Goal: Find specific page/section: Find specific page/section

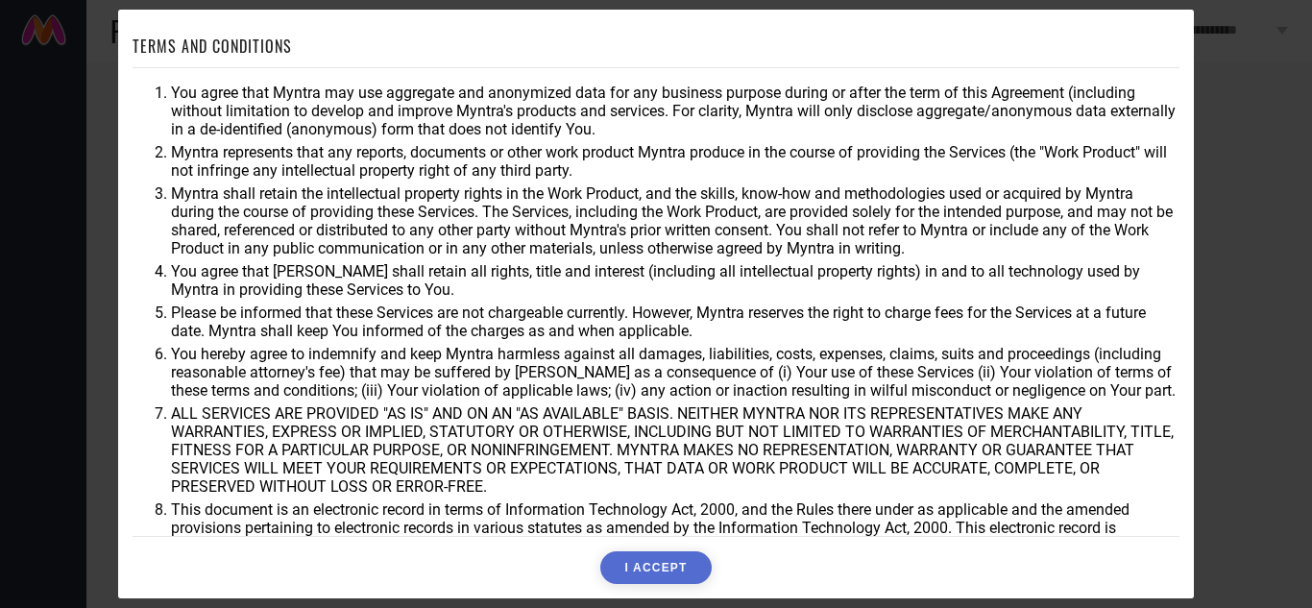
click at [659, 566] on button "I ACCEPT" at bounding box center [655, 567] width 110 height 33
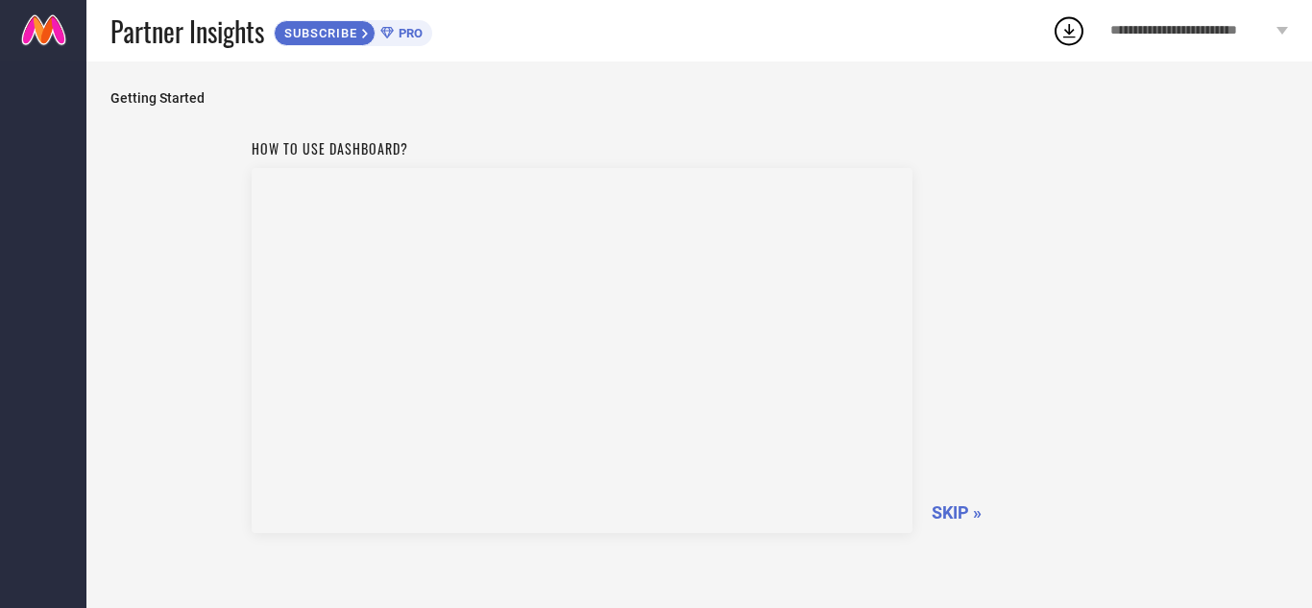
click at [943, 507] on span "SKIP »" at bounding box center [957, 512] width 50 height 20
click at [943, 507] on span "SKIPPING..." at bounding box center [978, 512] width 92 height 20
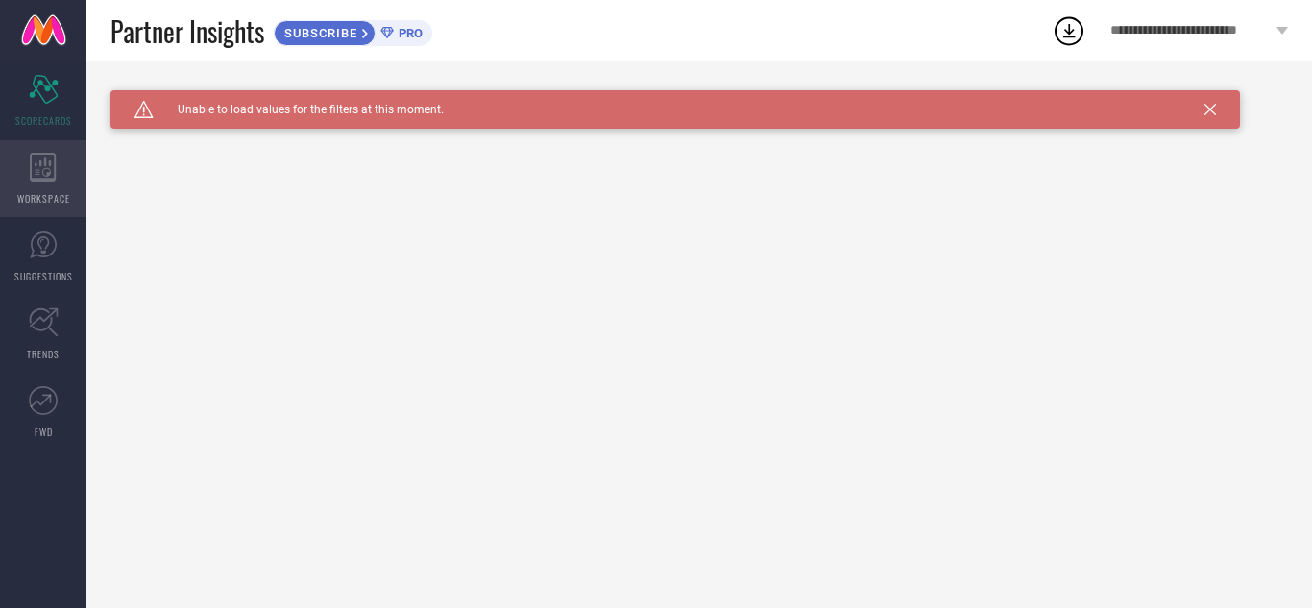
drag, startPoint x: 943, startPoint y: 507, endPoint x: 40, endPoint y: 183, distance: 959.1
click at [40, 183] on div "WORKSPACE" at bounding box center [43, 178] width 86 height 77
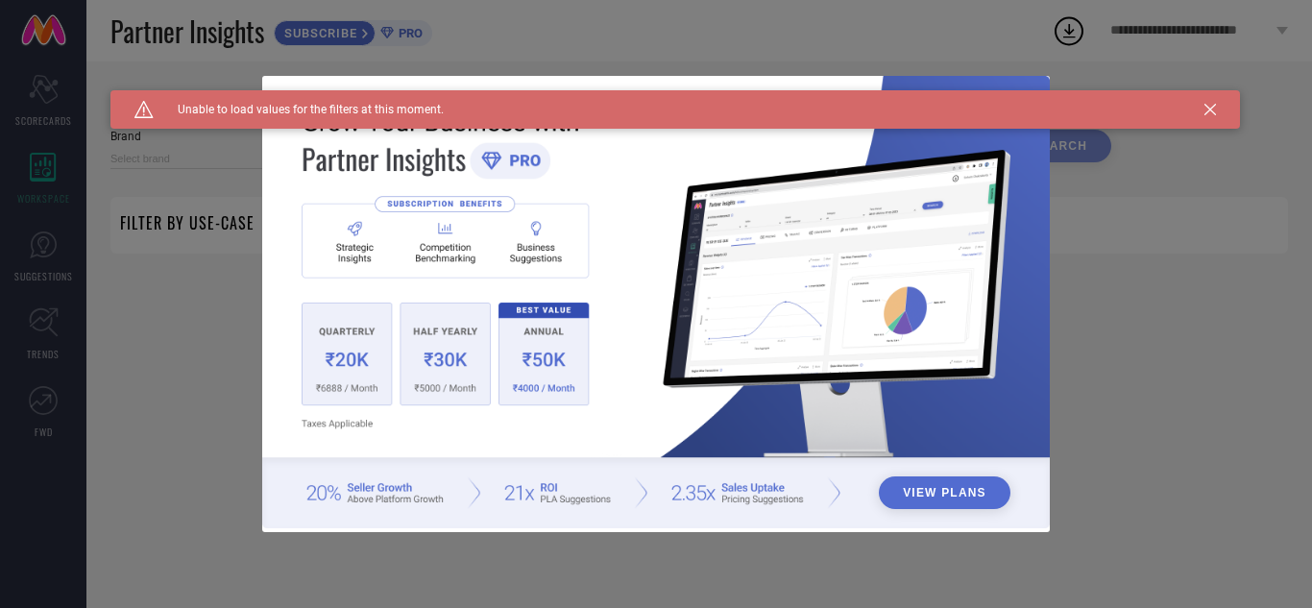
type input "1 STOP FASHION"
type input "All"
click at [1208, 121] on div "Caution Created with Sketch. Unable to load values for the filters at this mome…" at bounding box center [675, 109] width 1130 height 38
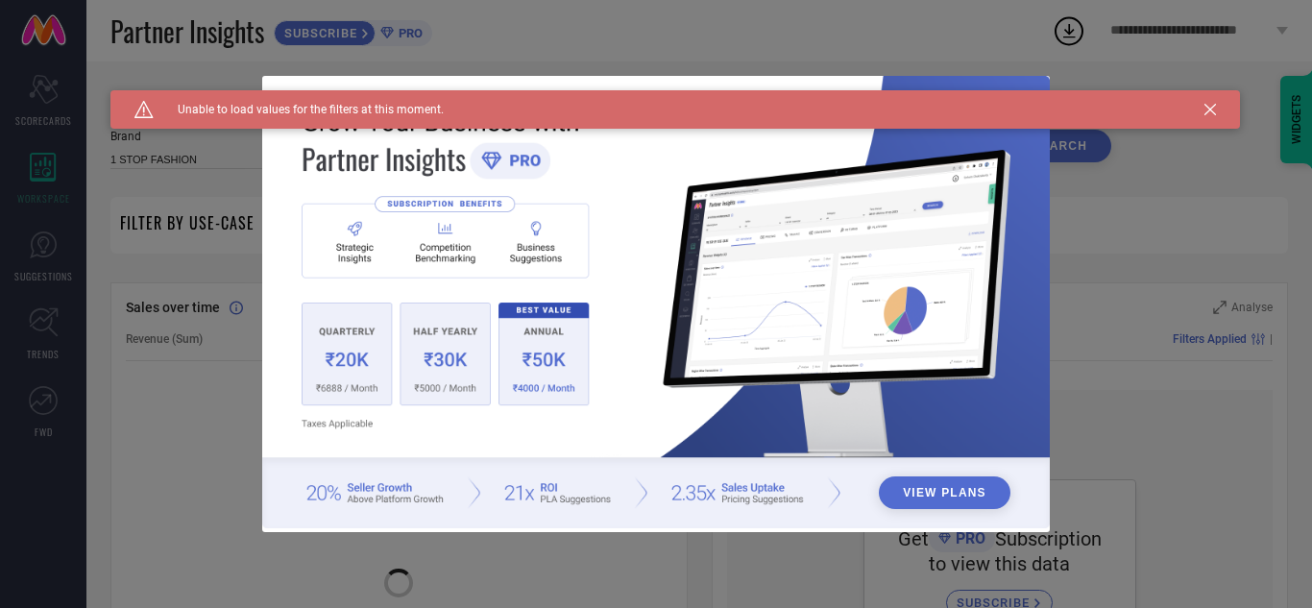
click at [1211, 112] on icon at bounding box center [1210, 110] width 12 height 12
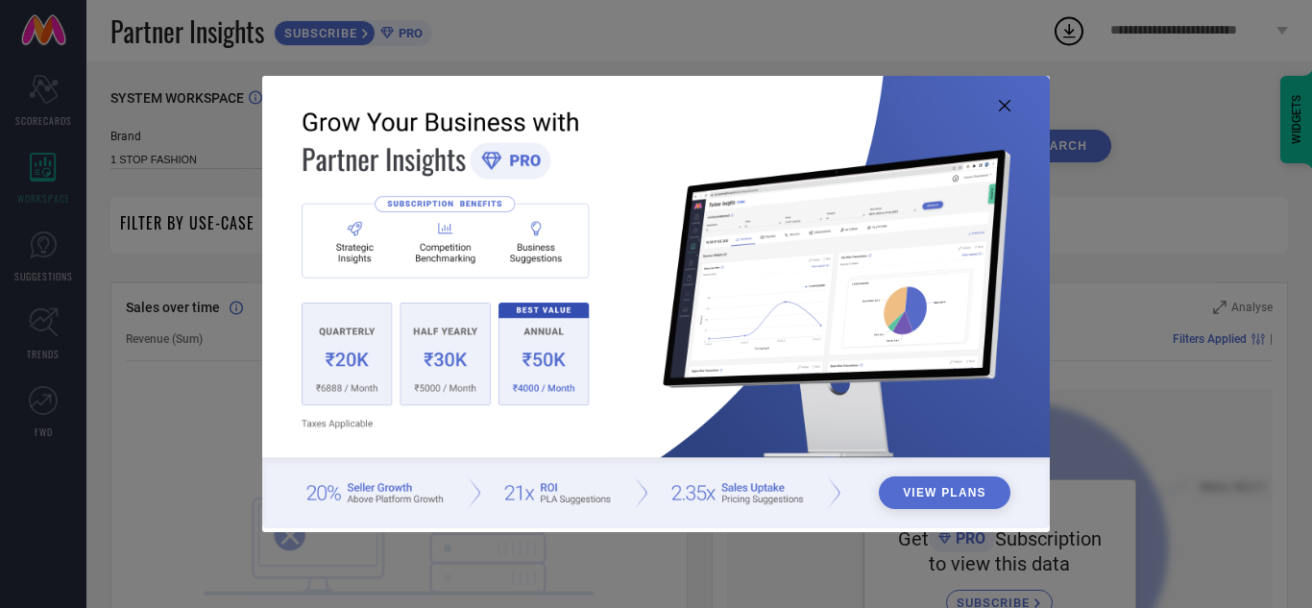
click at [1007, 108] on icon at bounding box center [1005, 106] width 12 height 12
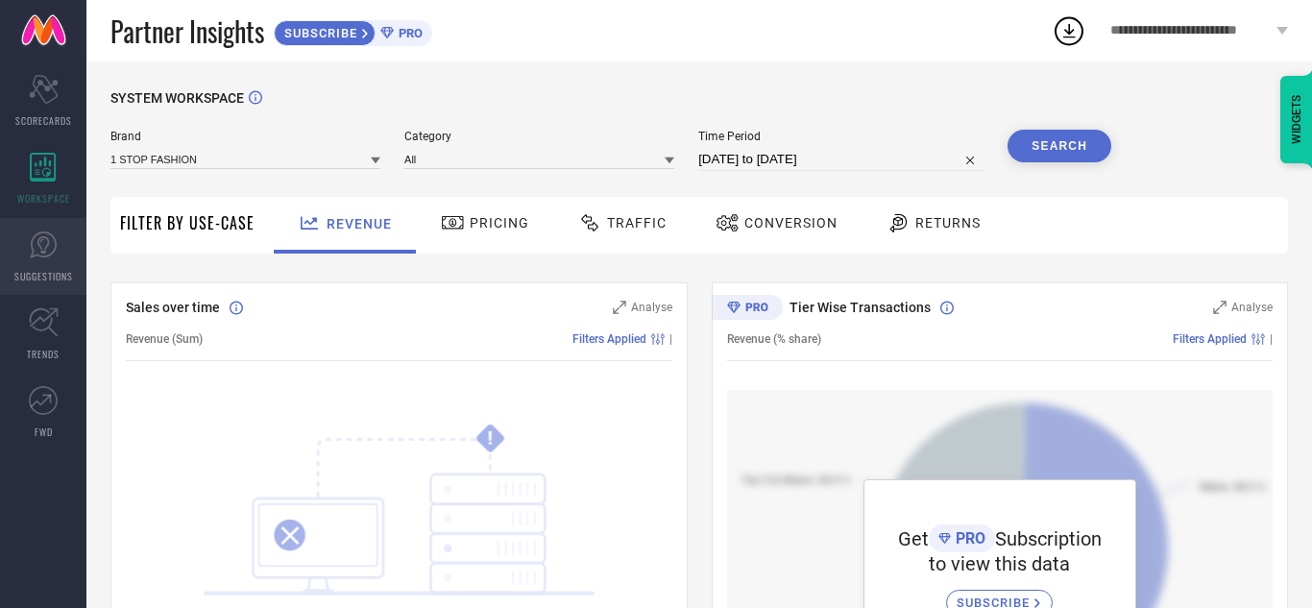
click at [25, 240] on link "SUGGESTIONS" at bounding box center [43, 256] width 86 height 77
